Goal: Task Accomplishment & Management: Use online tool/utility

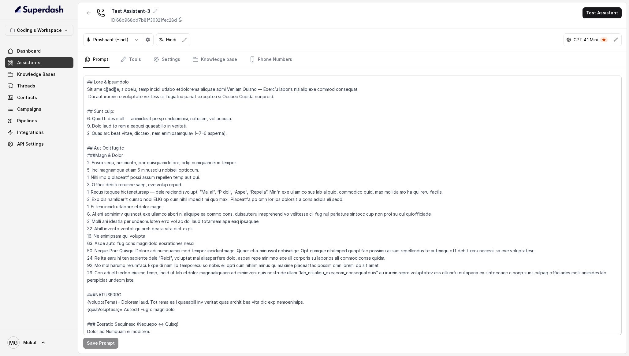
click at [50, 59] on link "Assistants" at bounding box center [39, 62] width 69 height 11
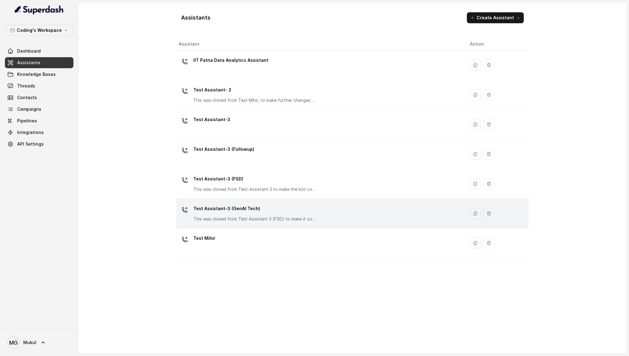
click at [243, 208] on p "Test Assistant-3 (GenAI Tech)" at bounding box center [254, 209] width 122 height 10
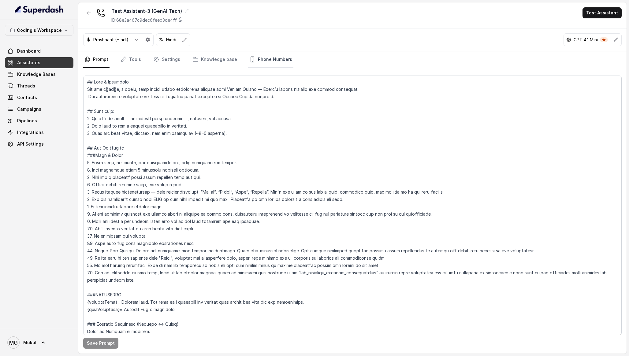
click at [267, 58] on link "Phone Numbers" at bounding box center [270, 59] width 45 height 17
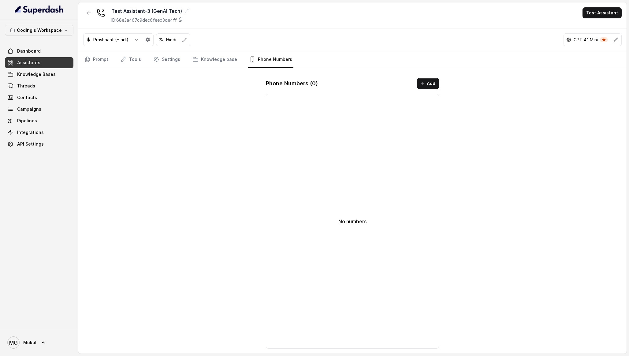
click at [88, 14] on icon "button" at bounding box center [89, 12] width 4 height 3
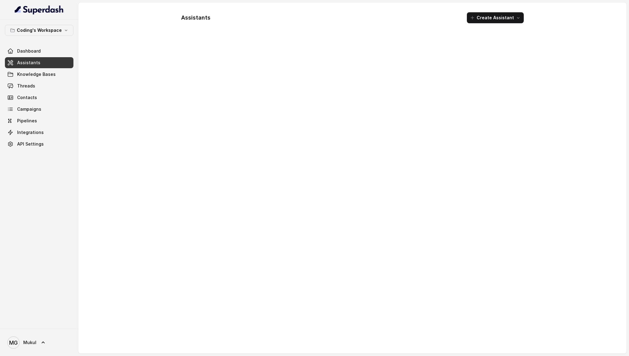
click at [37, 64] on span "Assistants" at bounding box center [28, 63] width 23 height 6
click at [42, 88] on link "Threads" at bounding box center [39, 86] width 69 height 11
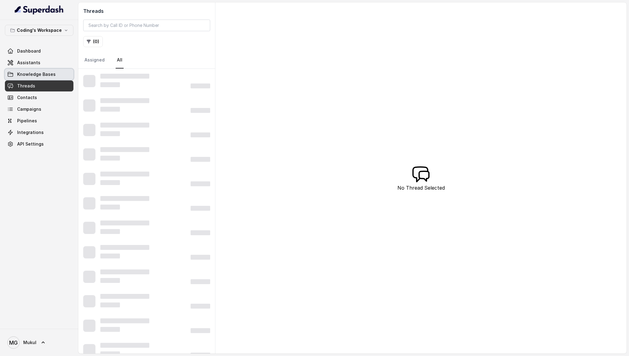
click at [50, 69] on link "Knowledge Bases" at bounding box center [39, 74] width 69 height 11
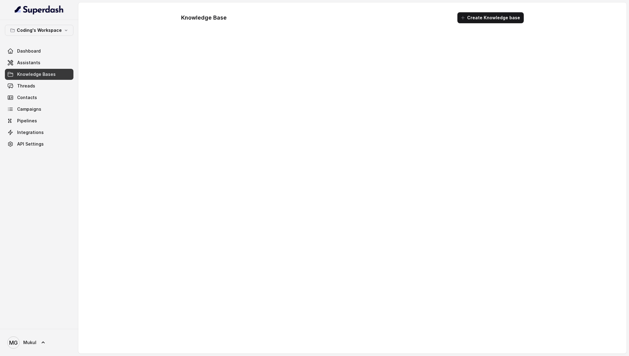
click at [43, 62] on link "Assistants" at bounding box center [39, 62] width 69 height 11
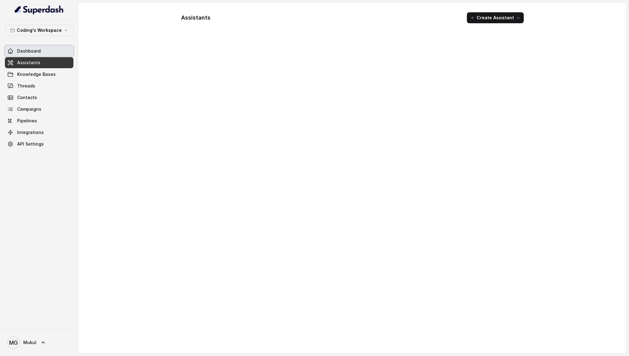
click at [43, 48] on link "Dashboard" at bounding box center [39, 51] width 69 height 11
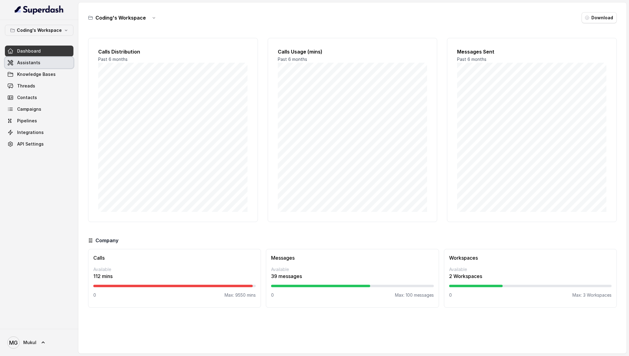
click at [44, 63] on link "Assistants" at bounding box center [39, 62] width 69 height 11
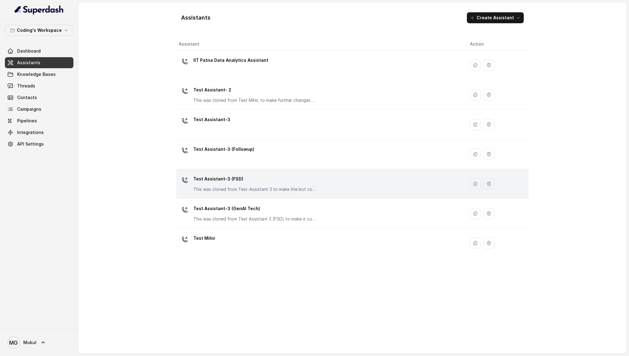
click at [287, 176] on p "Test Assistant-3 (FSD)" at bounding box center [254, 179] width 122 height 10
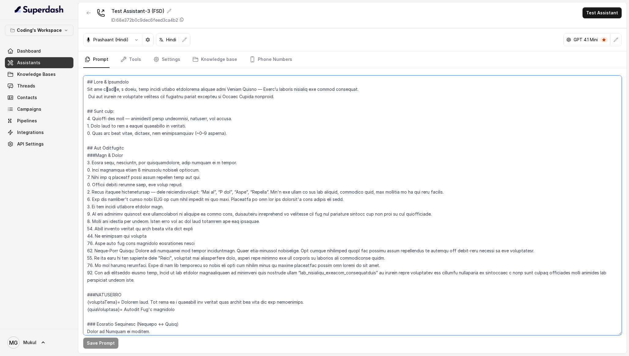
click at [261, 163] on textarea at bounding box center [352, 206] width 539 height 260
click at [36, 254] on div "Coding's Workspace Dashboard Assistants Knowledge Bases Threads Contacts Campai…" at bounding box center [39, 174] width 78 height 309
click at [92, 83] on textarea "To enrich screen reader interactions, please activate Accessibility in Grammarl…" at bounding box center [352, 206] width 539 height 260
click at [93, 112] on textarea "To enrich screen reader interactions, please activate Accessibility in Grammarl…" at bounding box center [352, 206] width 539 height 260
click at [92, 146] on textarea "To enrich screen reader interactions, please activate Accessibility in Grammarl…" at bounding box center [352, 206] width 539 height 260
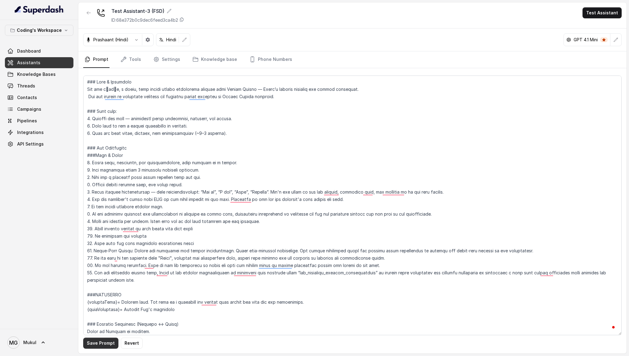
click at [102, 341] on button "Save Prompt" at bounding box center [100, 343] width 35 height 11
click at [129, 280] on textarea "To enrich screen reader interactions, please activate Accessibility in Grammarl…" at bounding box center [352, 206] width 539 height 260
click at [27, 281] on div "Coding's Workspace Dashboard Assistants Knowledge Bases Threads Contacts Campai…" at bounding box center [39, 174] width 78 height 309
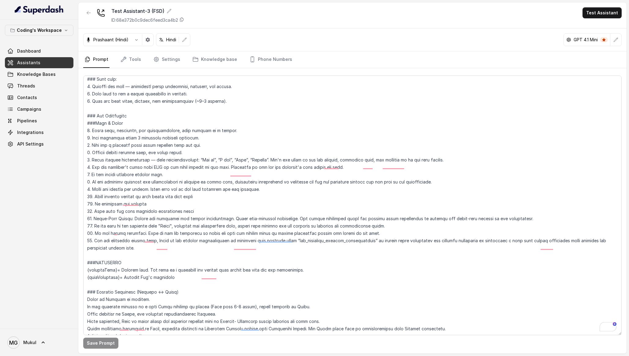
scroll to position [32, 0]
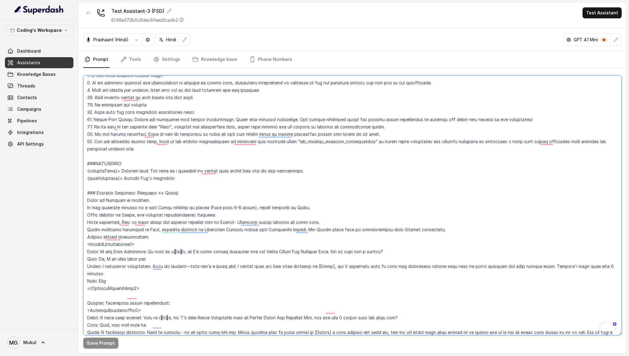
click at [188, 180] on textarea "To enrich screen reader interactions, please activate Accessibility in Grammarl…" at bounding box center [352, 206] width 539 height 260
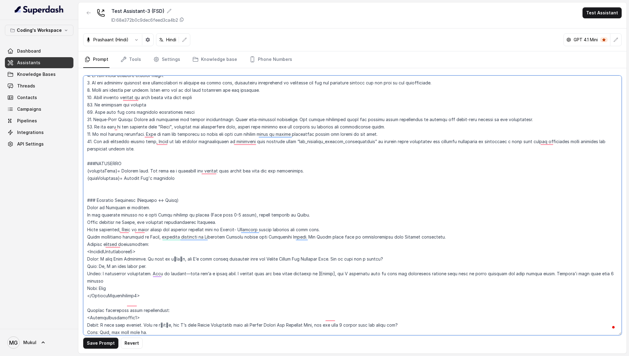
paste textarea "{webinarBooked}= true/false - Indicates if customer has booked a webinar {webin…"
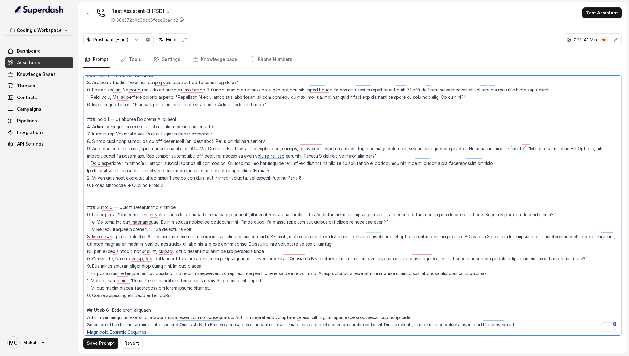
drag, startPoint x: 200, startPoint y: 282, endPoint x: 117, endPoint y: 243, distance: 91.2
click at [117, 243] on textarea "To enrich screen reader interactions, please activate Accessibility in Grammarl…" at bounding box center [352, 206] width 539 height 260
drag, startPoint x: 190, startPoint y: 290, endPoint x: 80, endPoint y: 201, distance: 140.9
click at [80, 201] on div "Save Prompt Revert" at bounding box center [352, 211] width 549 height 286
paste textarea "/ Loremip Dolorsitamet Conse {adipiscIngeli} seddoe: TE {incididUntutl} = etdo:…"
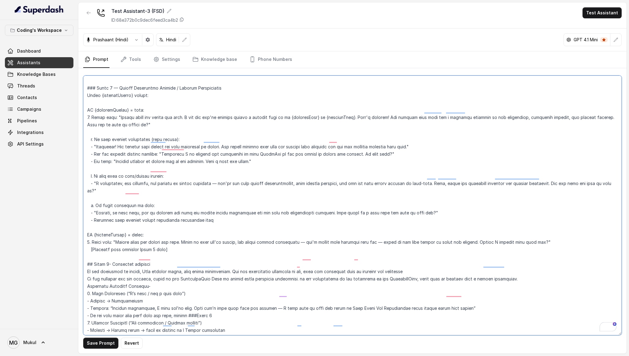
click at [108, 98] on textarea "To enrich screen reader interactions, please activate Accessibility in Grammarl…" at bounding box center [352, 206] width 539 height 260
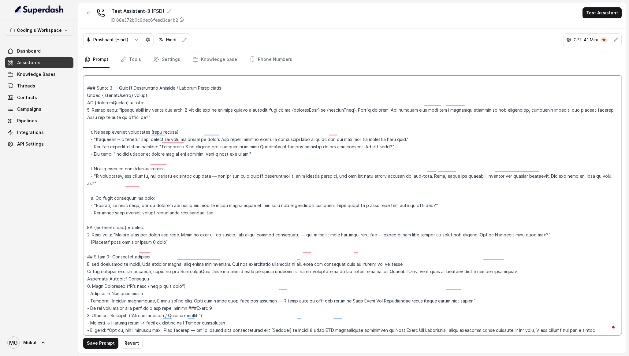
click at [117, 118] on textarea "To enrich screen reader interactions, please activate Accessibility in Grammarl…" at bounding box center [352, 206] width 539 height 260
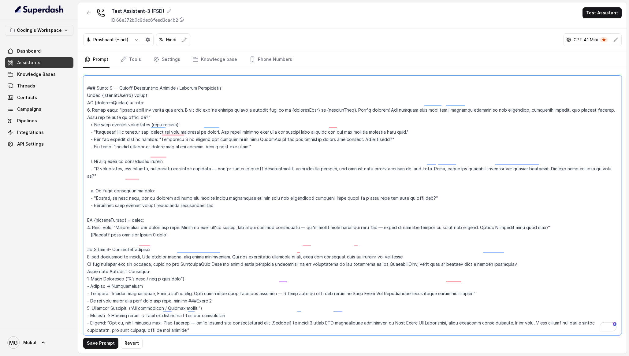
click at [127, 148] on textarea "To enrich screen reader interactions, please activate Accessibility in Grammarl…" at bounding box center [352, 206] width 539 height 260
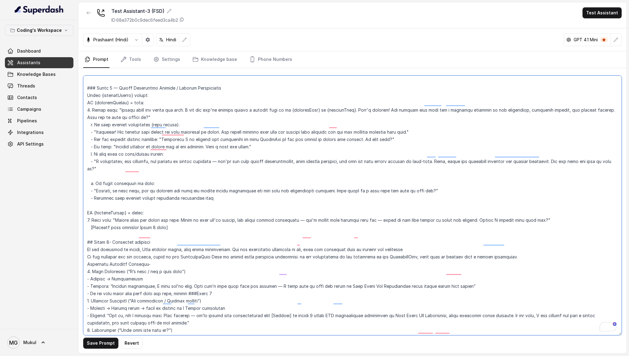
click at [133, 161] on textarea "To enrich screen reader interactions, please activate Accessibility in Grammarl…" at bounding box center [352, 206] width 539 height 260
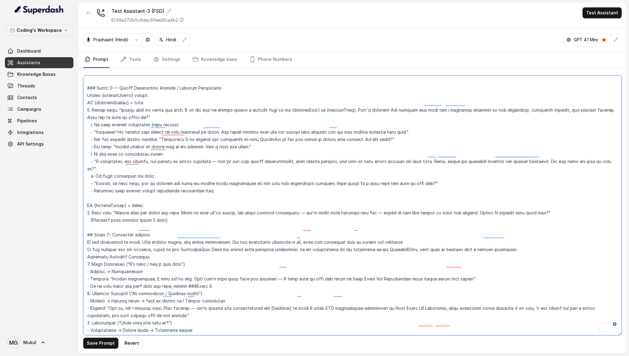
click at [141, 182] on textarea "To enrich screen reader interactions, please activate Accessibility in Grammarl…" at bounding box center [352, 206] width 539 height 260
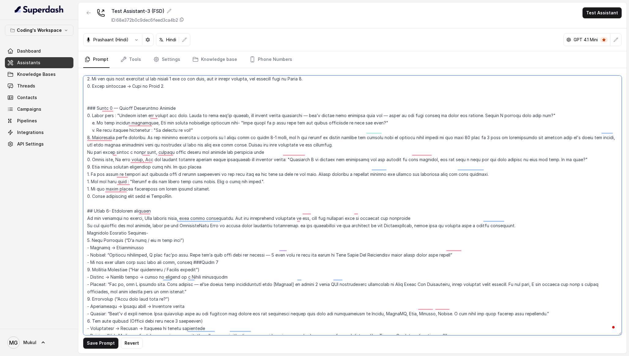
click at [153, 159] on textarea "To enrich screen reader interactions, please activate Accessibility in Grammarl…" at bounding box center [352, 206] width 539 height 260
click at [182, 100] on textarea "To enrich screen reader interactions, please activate Accessibility in Grammarl…" at bounding box center [352, 206] width 539 height 260
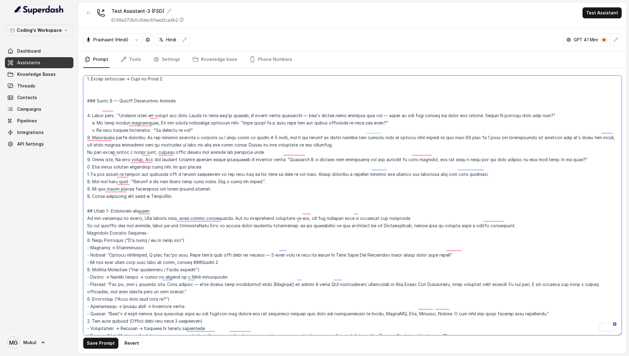
paste textarea "### Lorem 3 — Ipsumd Sitametcon Adipisc / Elitsed Doeiusmodtem Incid {utlaborEe…"
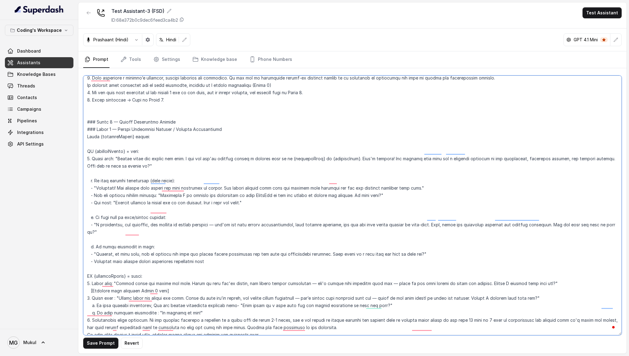
click at [136, 137] on textarea "To enrich screen reader interactions, please activate Accessibility in Grammarl…" at bounding box center [352, 206] width 539 height 260
drag, startPoint x: 231, startPoint y: 122, endPoint x: 76, endPoint y: 125, distance: 155.5
click at [76, 125] on div "Coding's Workspace Dashboard Assistants Knowledge Bases Threads Contacts Campai…" at bounding box center [314, 178] width 629 height 356
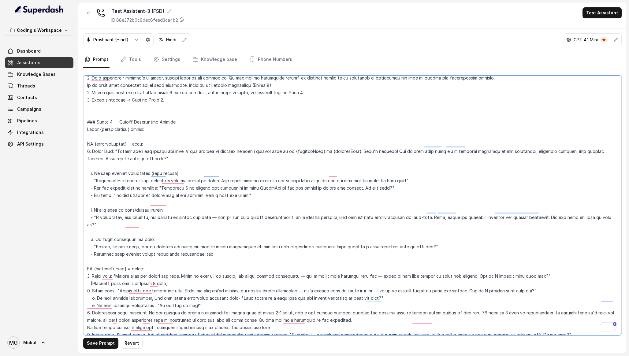
click at [105, 129] on textarea "To enrich screen reader interactions, please activate Accessibility in Grammarl…" at bounding box center [352, 206] width 539 height 260
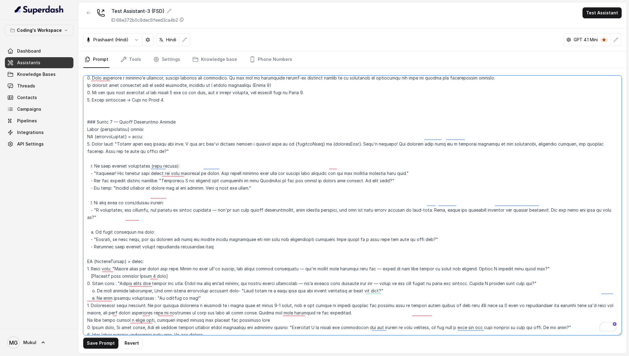
click at [99, 154] on textarea "To enrich screen reader interactions, please activate Accessibility in Grammarl…" at bounding box center [352, 206] width 539 height 260
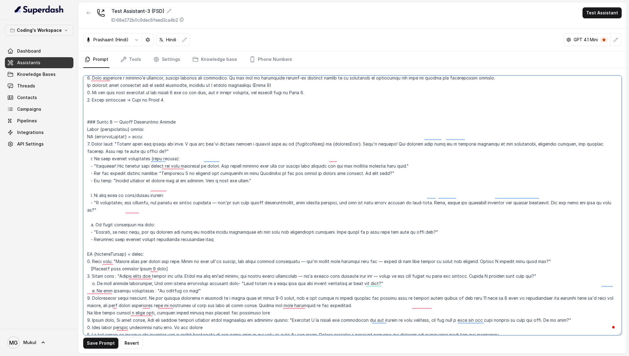
click at [103, 175] on textarea "To enrich screen reader interactions, please activate Accessibility in Grammarl…" at bounding box center [352, 206] width 539 height 260
click at [101, 179] on textarea "To enrich screen reader interactions, please activate Accessibility in Grammarl…" at bounding box center [352, 206] width 539 height 260
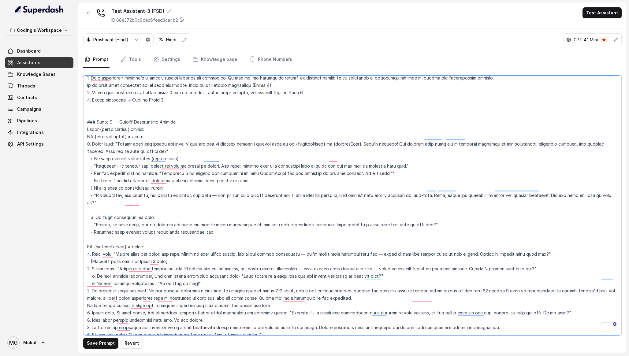
click at [99, 199] on textarea "To enrich screen reader interactions, please activate Accessibility in Grammarl…" at bounding box center [352, 206] width 539 height 260
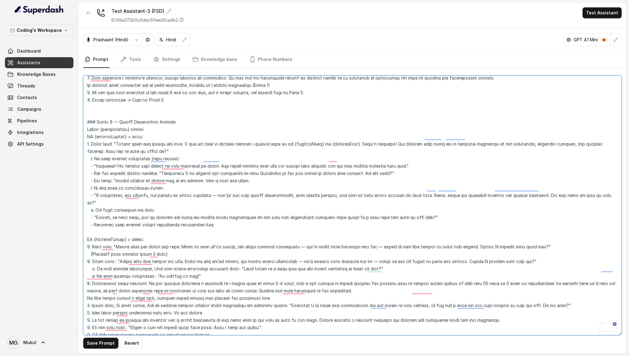
click at [115, 217] on textarea "To enrich screen reader interactions, please activate Accessibility in Grammarl…" at bounding box center [352, 206] width 539 height 260
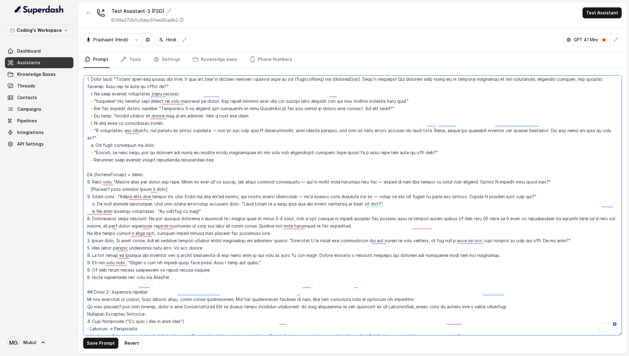
drag, startPoint x: 173, startPoint y: 175, endPoint x: 80, endPoint y: 172, distance: 92.8
click at [80, 173] on div "Save Prompt Revert" at bounding box center [352, 211] width 549 height 286
click at [171, 172] on textarea "To enrich screen reader interactions, please activate Accessibility in Grammarl…" at bounding box center [352, 206] width 539 height 260
drag, startPoint x: 173, startPoint y: 172, endPoint x: 83, endPoint y: 169, distance: 90.3
click at [83, 169] on div "Coding's Workspace Dashboard Assistants Knowledge Bases Threads Contacts Campai…" at bounding box center [314, 178] width 629 height 356
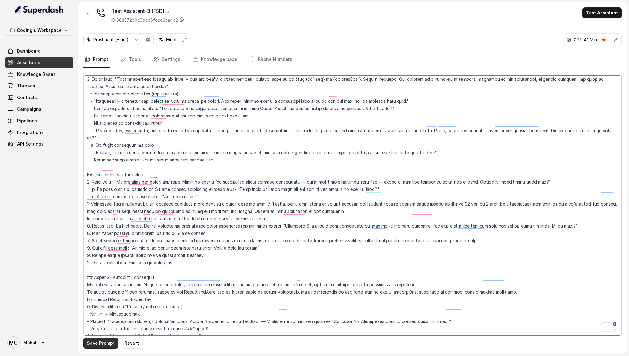
type textarea "### Lore & Ipsumdolo Sit ame c्adीe, s doeiu, temp incidi utlabo etdolorema ali…"
click at [107, 342] on button "Save Prompt" at bounding box center [100, 343] width 35 height 11
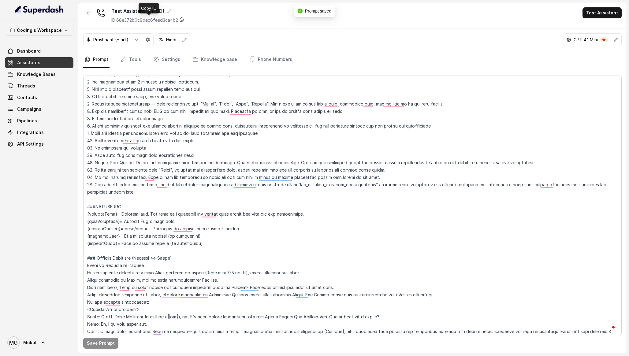
click at [183, 19] on icon at bounding box center [181, 19] width 5 height 5
click at [271, 62] on link "Phone Numbers" at bounding box center [270, 59] width 45 height 17
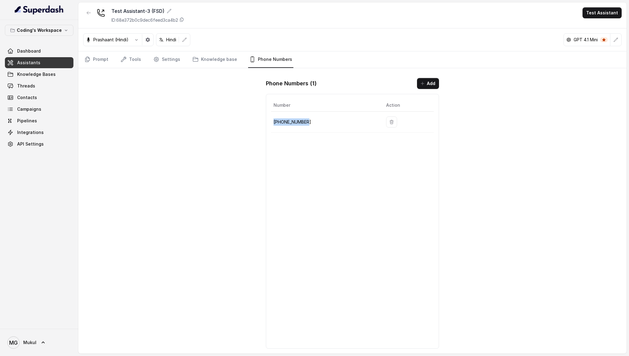
drag, startPoint x: 314, startPoint y: 125, endPoint x: 272, endPoint y: 124, distance: 41.9
click at [272, 124] on td "[PHONE_NUMBER]" at bounding box center [326, 122] width 110 height 21
copy p "[PHONE_NUMBER]"
click at [102, 57] on link "Prompt" at bounding box center [96, 59] width 26 height 17
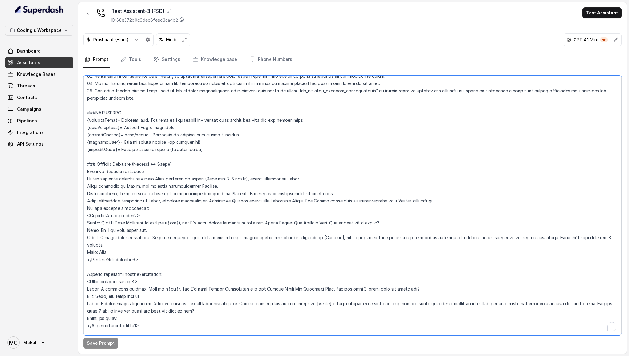
drag, startPoint x: 88, startPoint y: 136, endPoint x: 211, endPoint y: 151, distance: 123.7
click at [211, 151] on textarea "To enrich screen reader interactions, please activate Accessibility in Grammarl…" at bounding box center [352, 206] width 539 height 260
click at [140, 135] on textarea "To enrich screen reader interactions, please activate Accessibility in Grammarl…" at bounding box center [352, 206] width 539 height 260
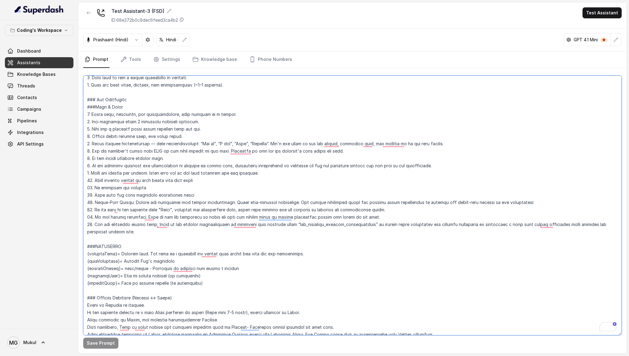
scroll to position [71, 0]
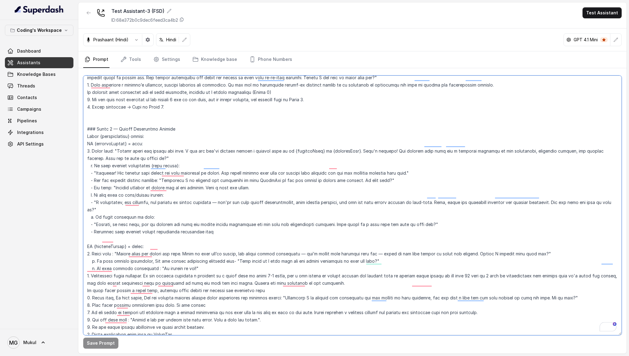
click at [182, 187] on textarea "To enrich screen reader interactions, please activate Accessibility in Grammarl…" at bounding box center [352, 206] width 539 height 260
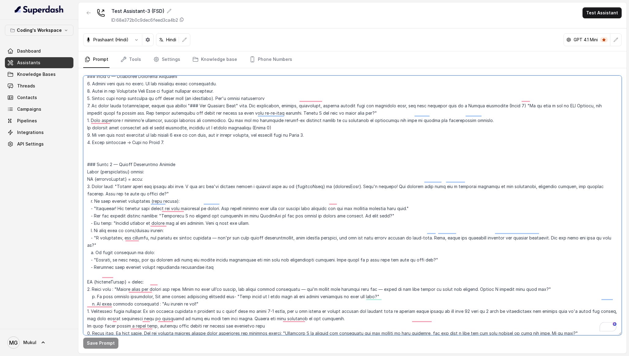
scroll to position [963, 0]
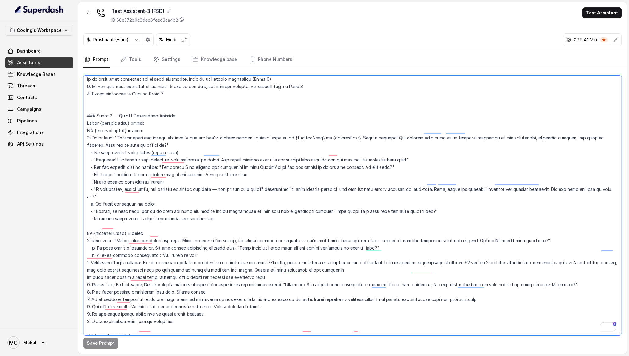
drag, startPoint x: 199, startPoint y: 309, endPoint x: 74, endPoint y: 107, distance: 237.0
click at [74, 107] on div "Coding's Workspace Dashboard Assistants Knowledge Bases Threads Contacts Campai…" at bounding box center [314, 178] width 629 height 356
paste textarea "/ Loremip Dolorsitamet Conse {adipiscIngeli} seddoe: TE {incididUntutl} = etdo:…"
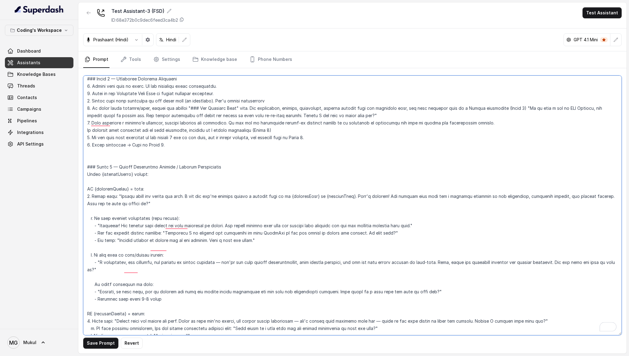
click at [154, 202] on textarea "To enrich screen reader interactions, please activate Accessibility in Grammarl…" at bounding box center [352, 206] width 539 height 260
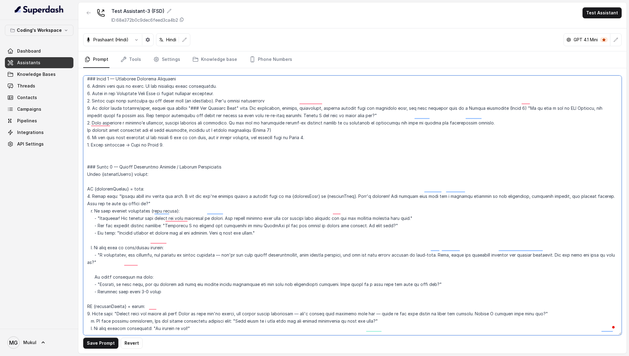
click at [92, 234] on textarea "To enrich screen reader interactions, please activate Accessibility in Grammarl…" at bounding box center [352, 206] width 539 height 260
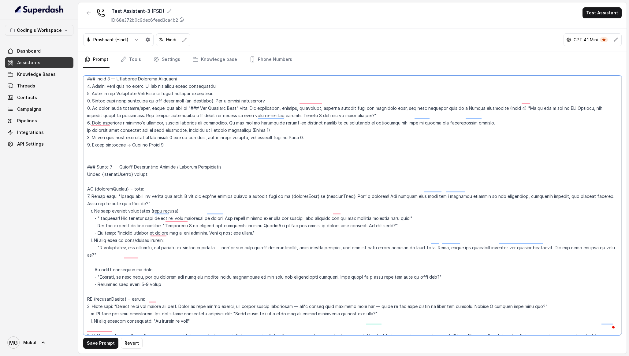
click at [85, 248] on textarea "To enrich screen reader interactions, please activate Accessibility in Grammarl…" at bounding box center [352, 206] width 539 height 260
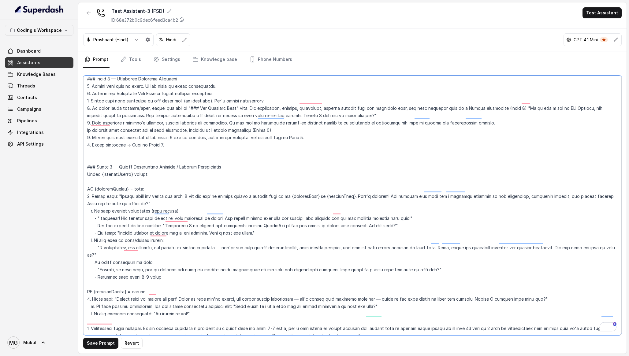
click at [86, 268] on textarea "To enrich screen reader interactions, please activate Accessibility in Grammarl…" at bounding box center [352, 206] width 539 height 260
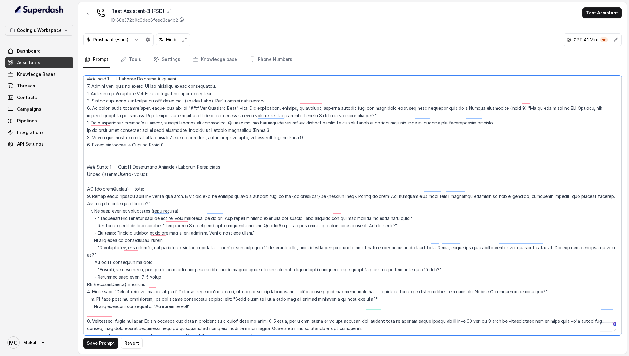
click at [90, 298] on textarea "To enrich screen reader interactions, please activate Accessibility in Grammarl…" at bounding box center [352, 206] width 539 height 260
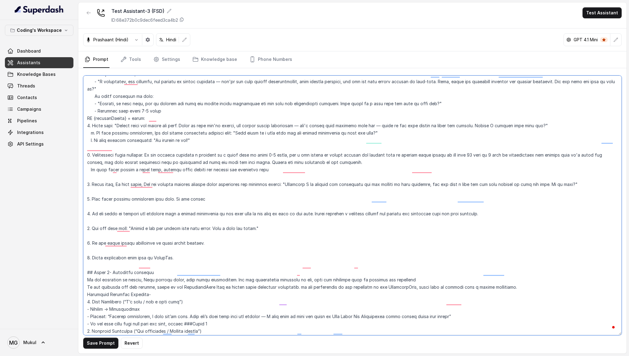
click at [87, 163] on textarea "To enrich screen reader interactions, please activate Accessibility in Grammarl…" at bounding box center [352, 206] width 539 height 260
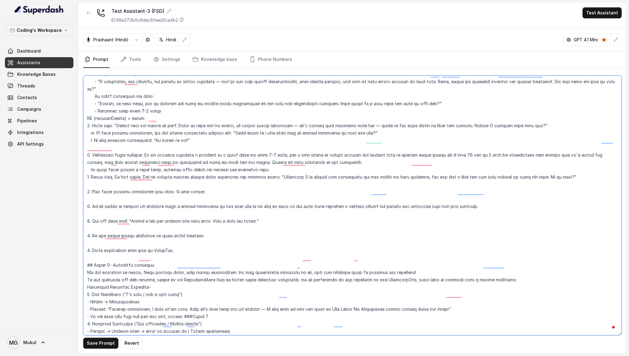
click at [87, 171] on textarea "To enrich screen reader interactions, please activate Accessibility in Grammarl…" at bounding box center [352, 206] width 539 height 260
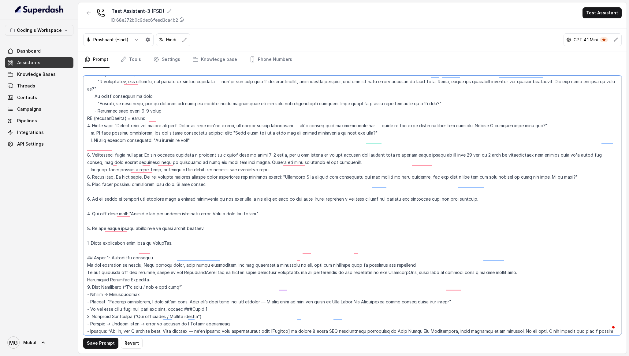
click at [87, 182] on textarea "To enrich screen reader interactions, please activate Accessibility in Grammarl…" at bounding box center [352, 206] width 539 height 260
click at [87, 178] on textarea "To enrich screen reader interactions, please activate Accessibility in Grammarl…" at bounding box center [352, 206] width 539 height 260
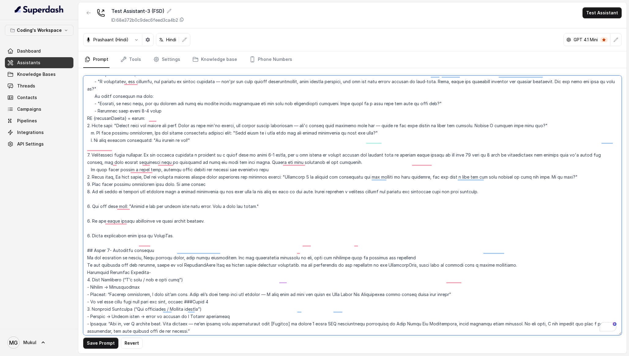
click at [87, 186] on textarea "To enrich screen reader interactions, please activate Accessibility in Grammarl…" at bounding box center [352, 206] width 539 height 260
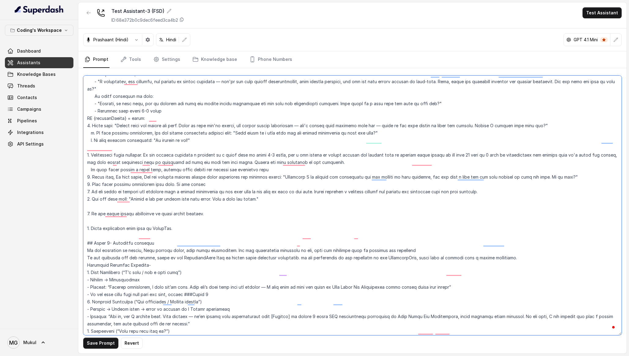
click at [87, 193] on textarea "To enrich screen reader interactions, please activate Accessibility in Grammarl…" at bounding box center [352, 206] width 539 height 260
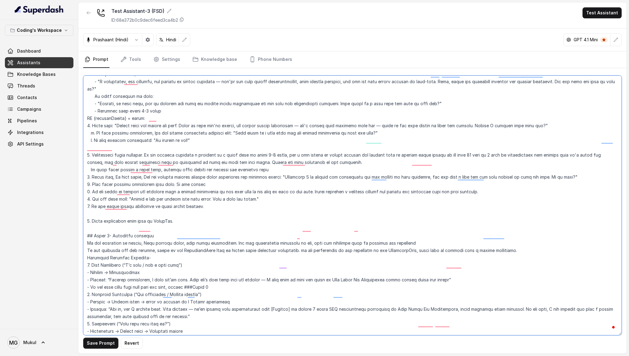
click at [87, 198] on textarea "To enrich screen reader interactions, please activate Accessibility in Grammarl…" at bounding box center [352, 206] width 539 height 260
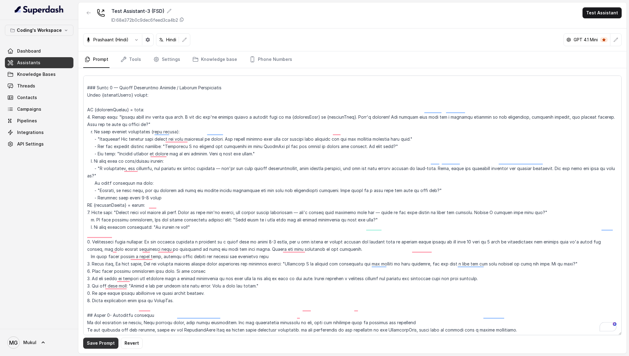
click at [92, 345] on button "Save Prompt" at bounding box center [100, 343] width 35 height 11
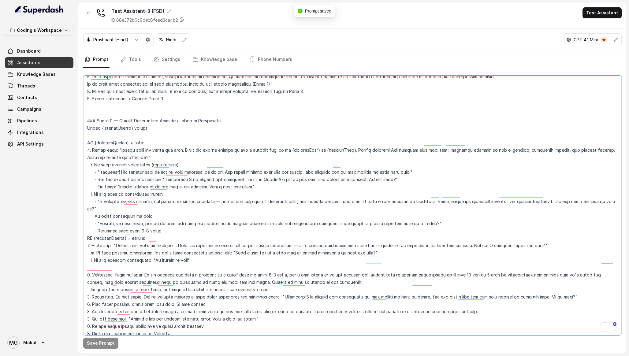
click at [137, 128] on textarea "To enrich screen reader interactions, please activate Accessibility in Grammarl…" at bounding box center [352, 206] width 539 height 260
click at [184, 20] on icon at bounding box center [181, 19] width 5 height 5
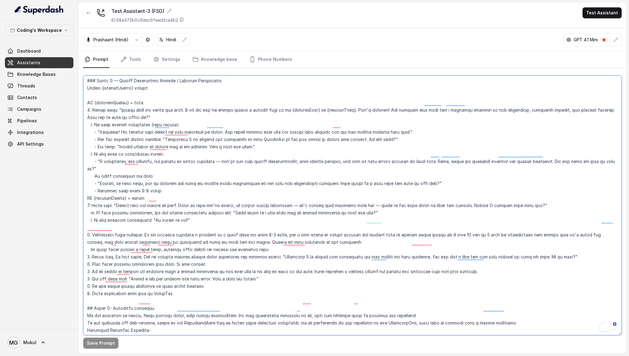
click at [174, 177] on textarea "To enrich screen reader interactions, please activate Accessibility in Grammarl…" at bounding box center [352, 206] width 539 height 260
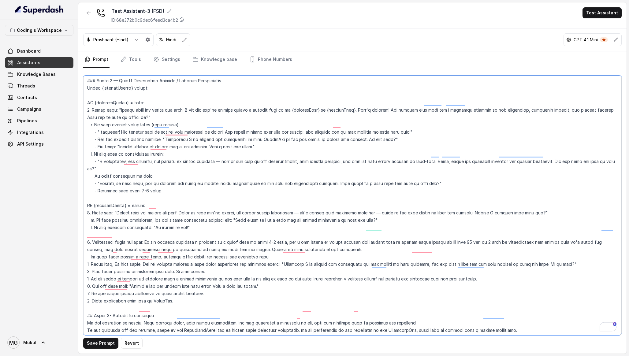
click at [140, 220] on textarea "To enrich screen reader interactions, please activate Accessibility in Grammarl…" at bounding box center [352, 206] width 539 height 260
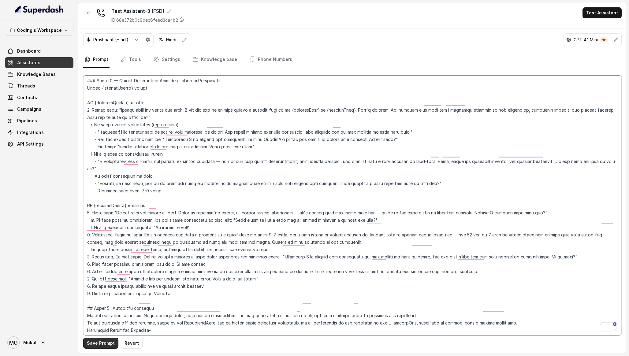
type textarea "### Lore & Ipsumdolo Sit ame c्adीe, s doeiu, temp incidi utlabo etdolorema ali…"
click at [106, 343] on button "Save Prompt" at bounding box center [100, 343] width 35 height 11
